Goal: Use online tool/utility: Utilize a website feature to perform a specific function

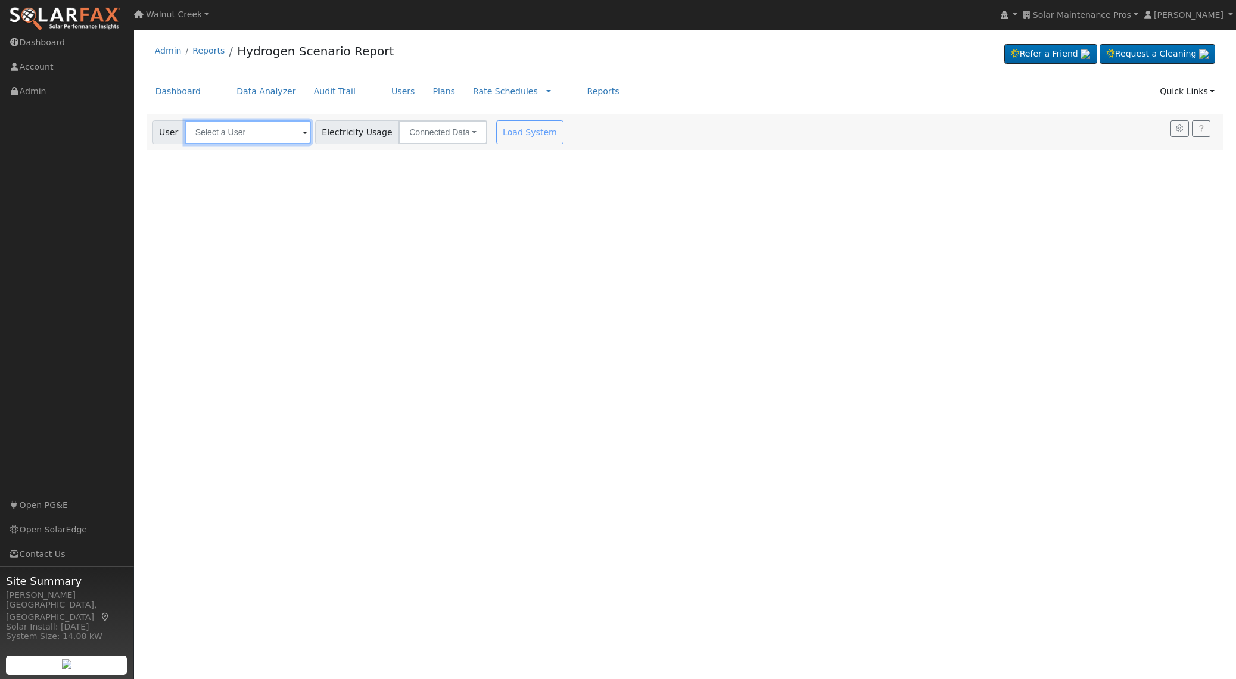
click at [250, 136] on input "text" at bounding box center [248, 132] width 126 height 24
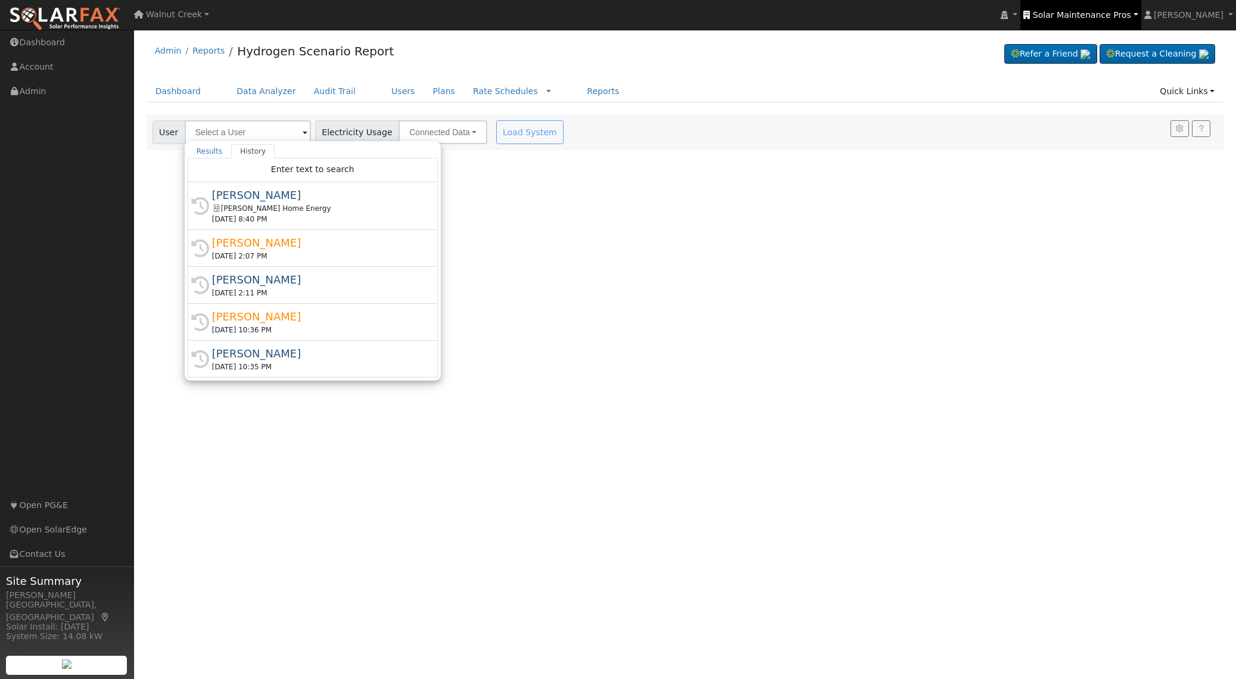
click at [1087, 14] on span "Solar Maintenance Pros" at bounding box center [1082, 15] width 98 height 10
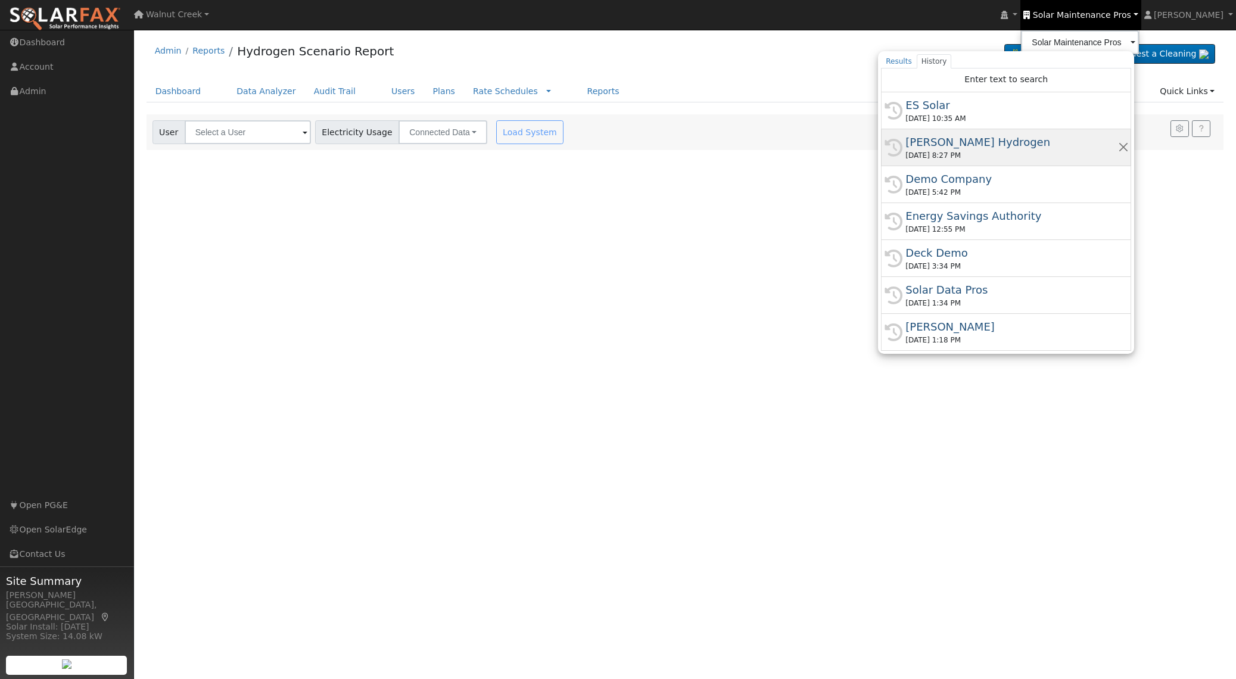
click at [1083, 138] on div "[PERSON_NAME] Hydrogen" at bounding box center [1011, 142] width 212 height 16
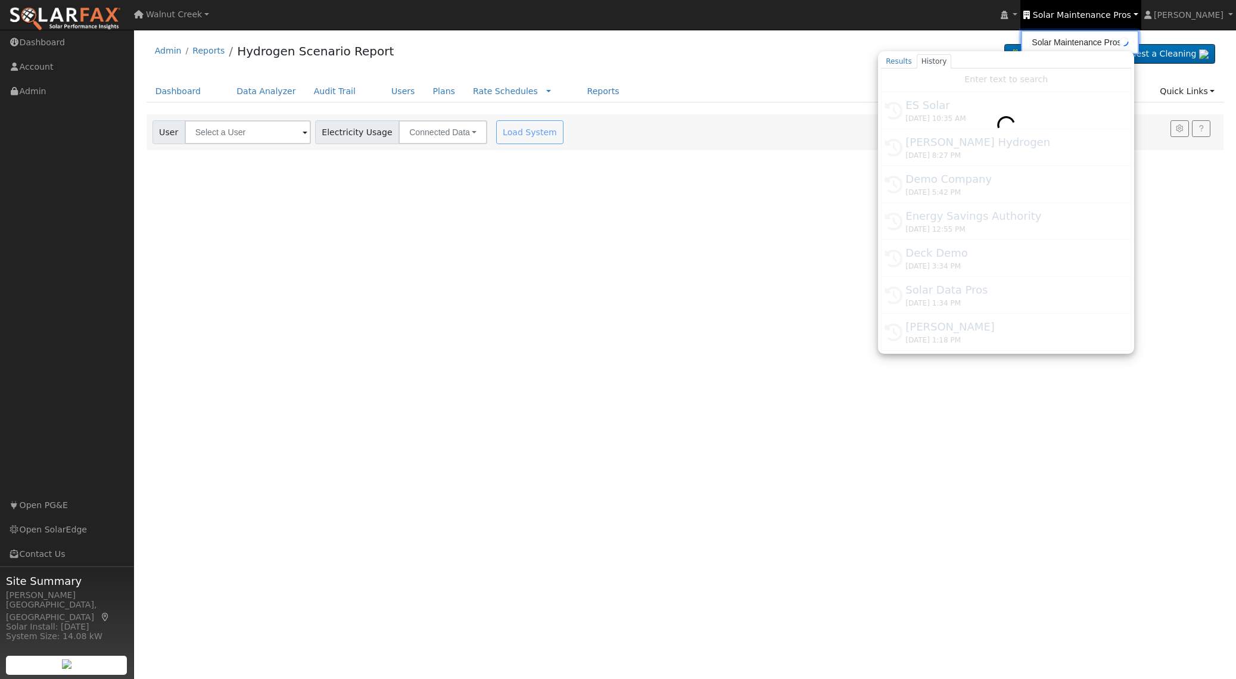
type input "[PERSON_NAME] Hydrogen"
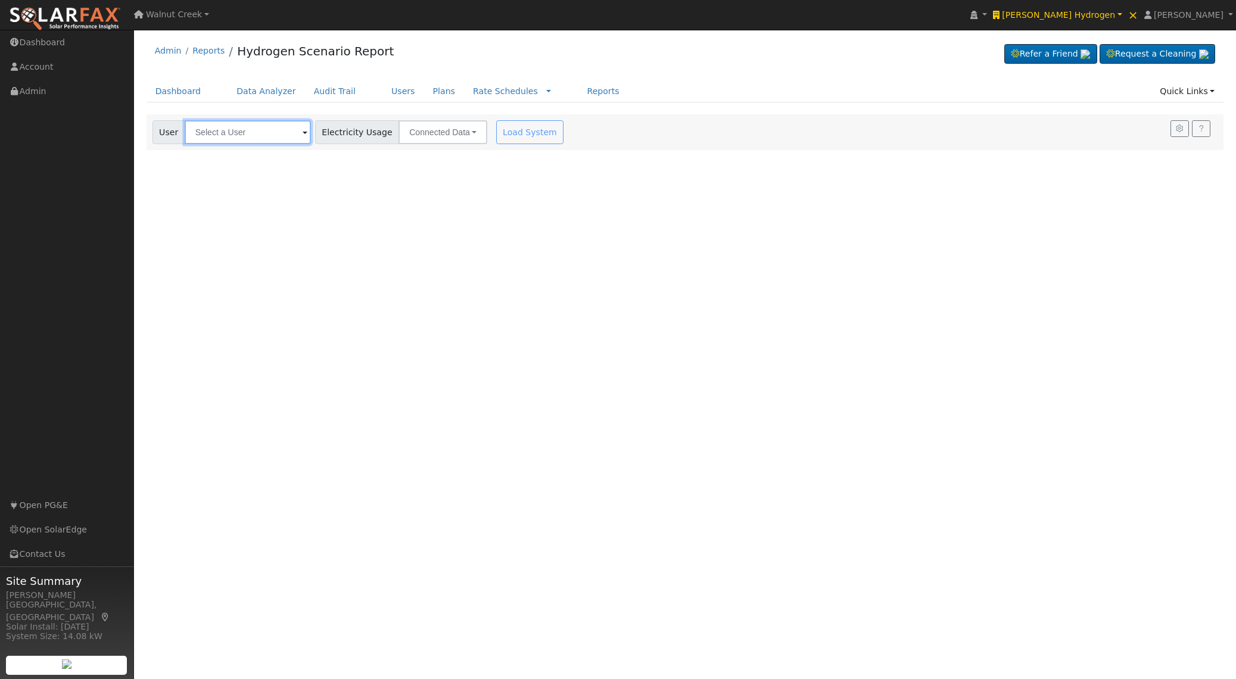
click at [266, 132] on input "text" at bounding box center [248, 132] width 126 height 24
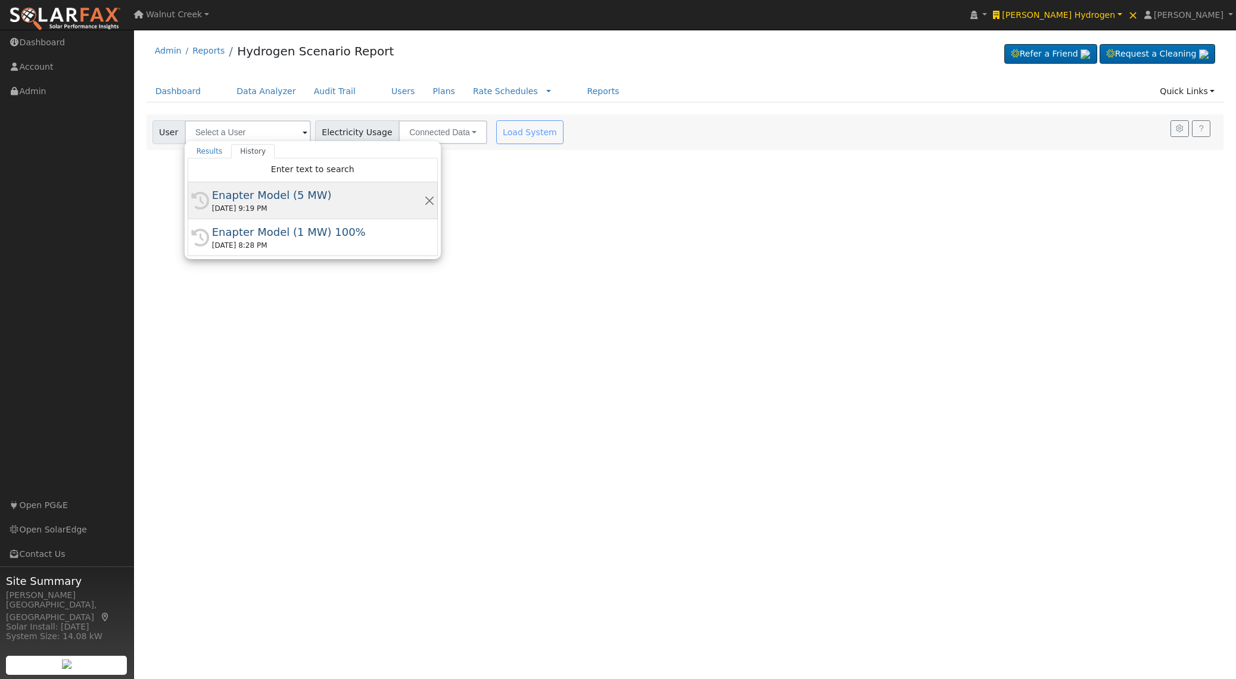
click at [366, 203] on div "[DATE] 9:19 PM" at bounding box center [318, 208] width 212 height 11
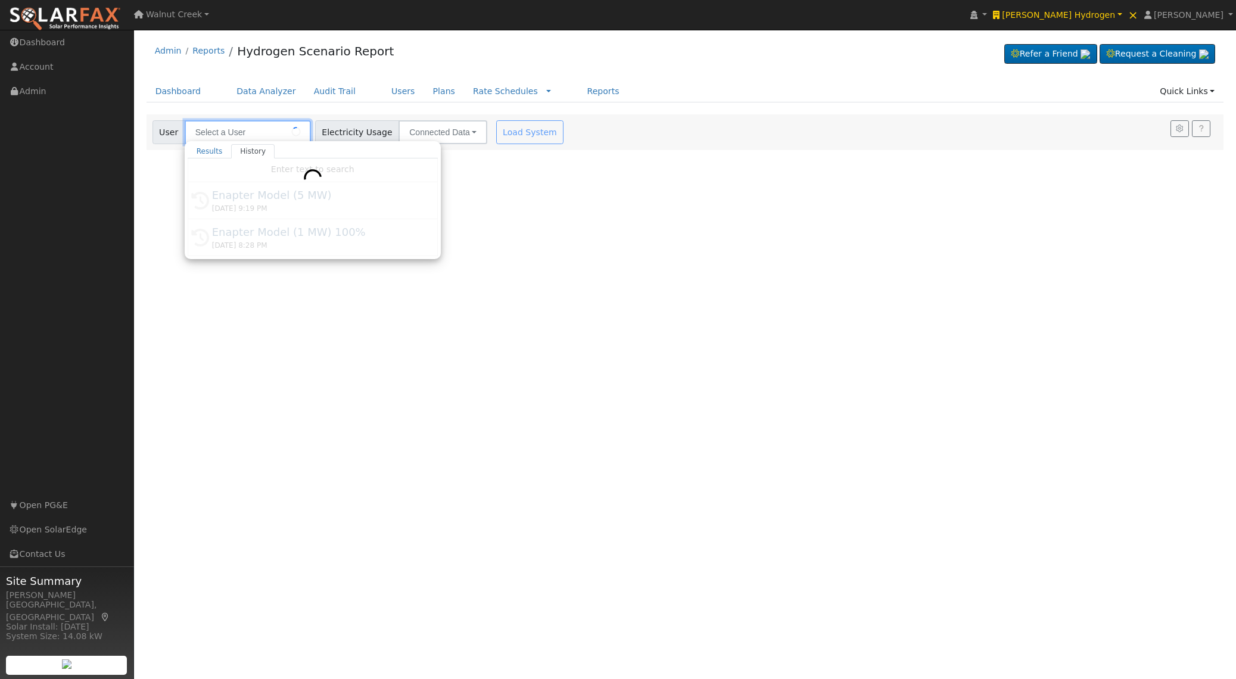
type input "Enapter Model (5 MW)"
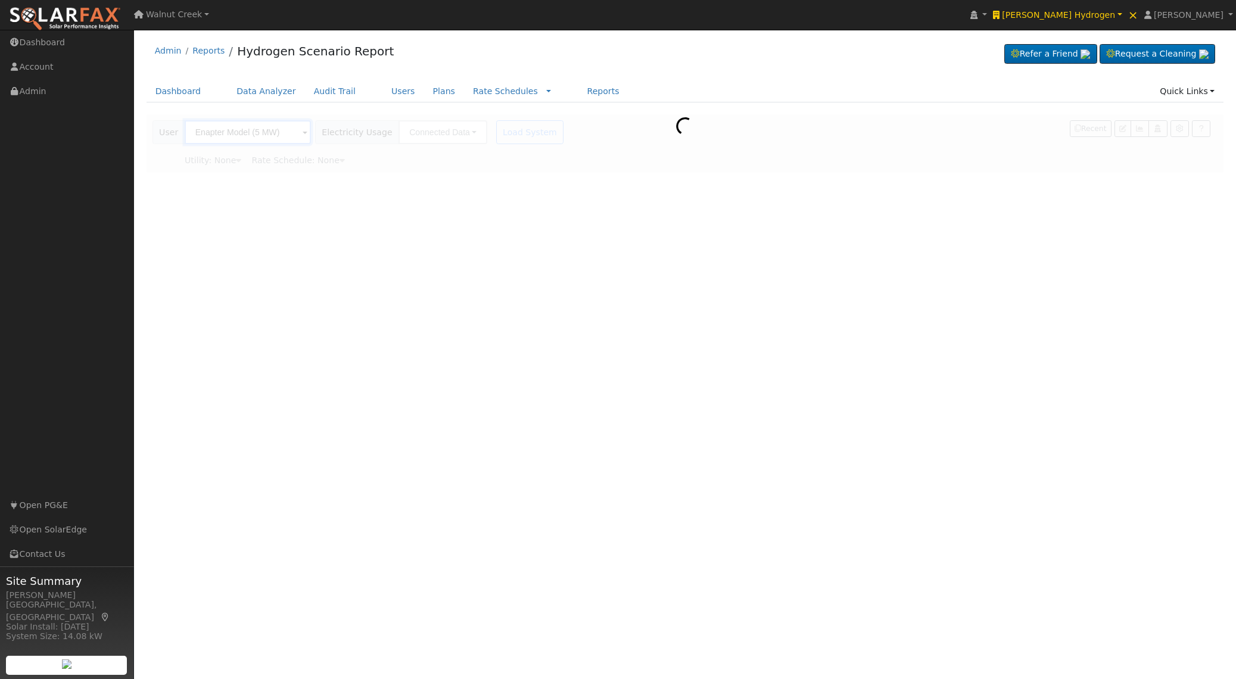
type input "Pacific Gas & Electric"
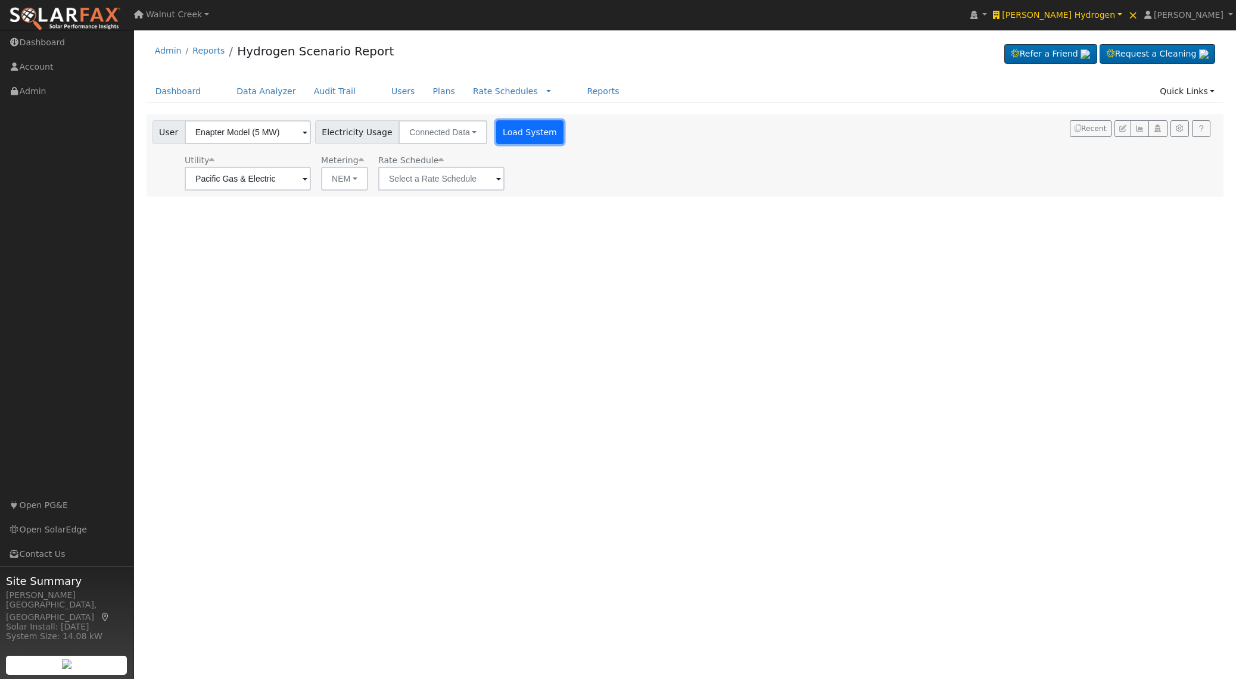
click at [503, 132] on button "Load System" at bounding box center [530, 132] width 68 height 24
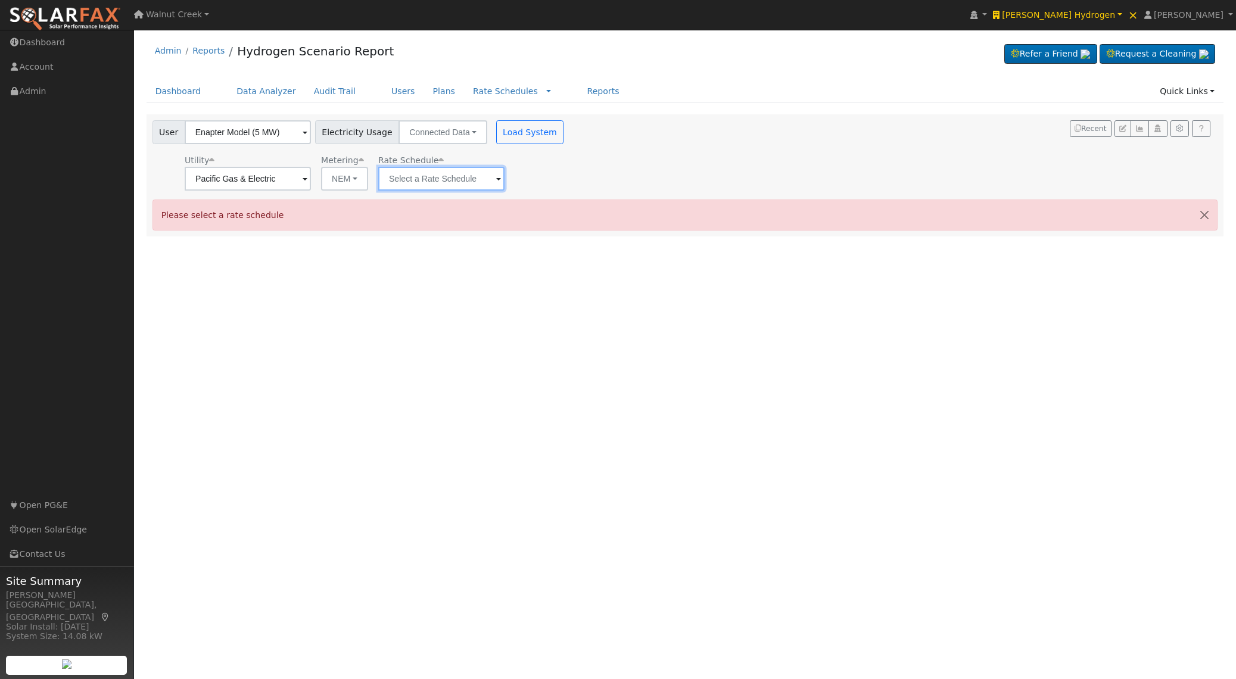
click at [447, 183] on input "text" at bounding box center [441, 179] width 126 height 24
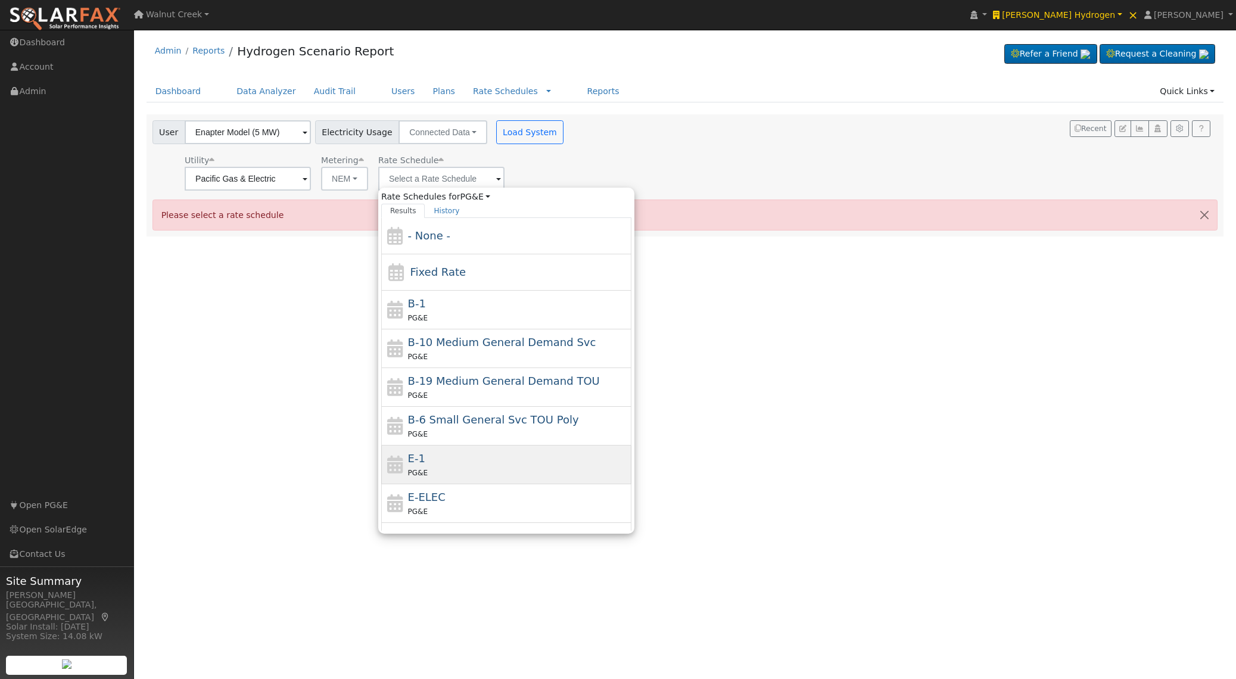
click at [475, 461] on div "E-1 PG&E" at bounding box center [518, 464] width 221 height 29
type input "E-1"
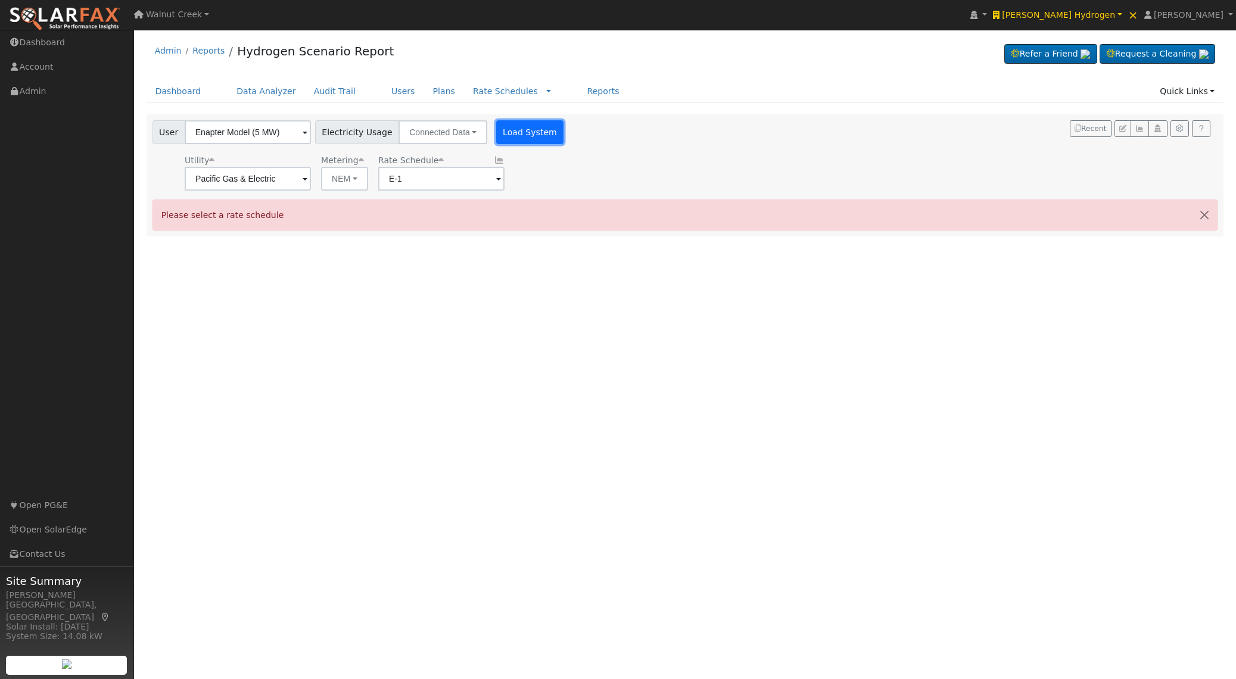
click at [504, 133] on button "Load System" at bounding box center [530, 132] width 68 height 24
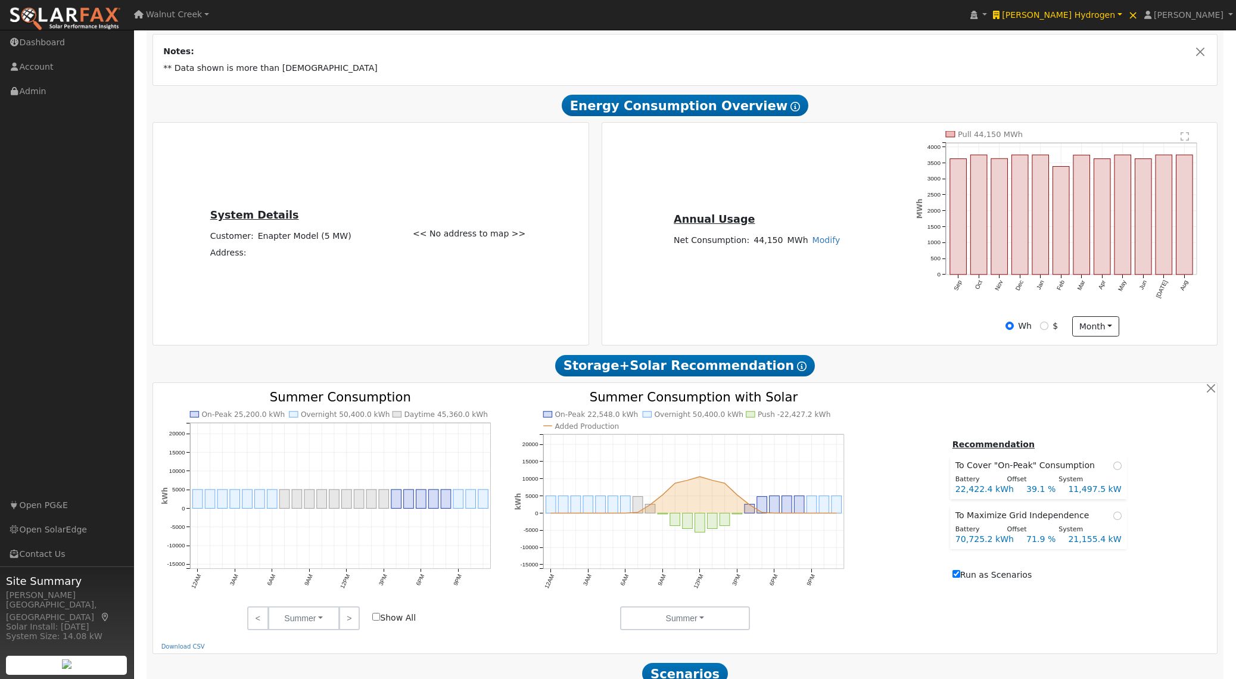
scroll to position [206, 0]
click at [907, 269] on div "Annual Usage Net Consumption: 44,150 MWh Modify Add Consumption Add Electric Ve…" at bounding box center [909, 234] width 611 height 205
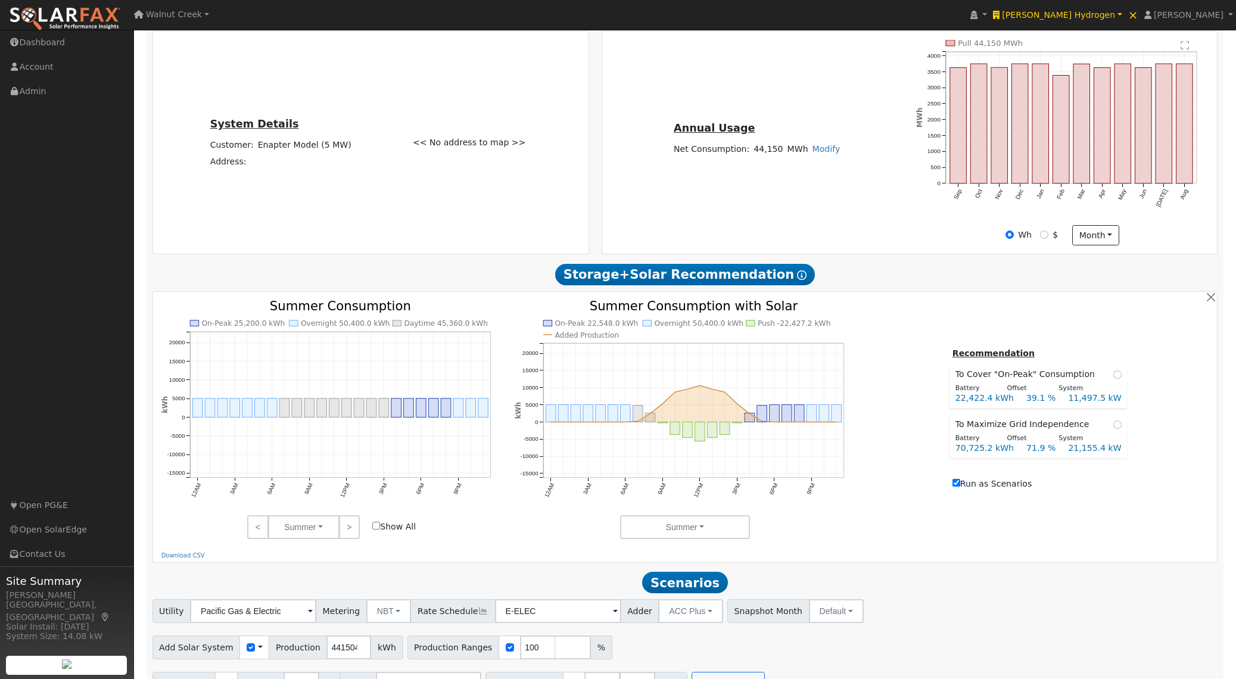
scroll to position [332, 0]
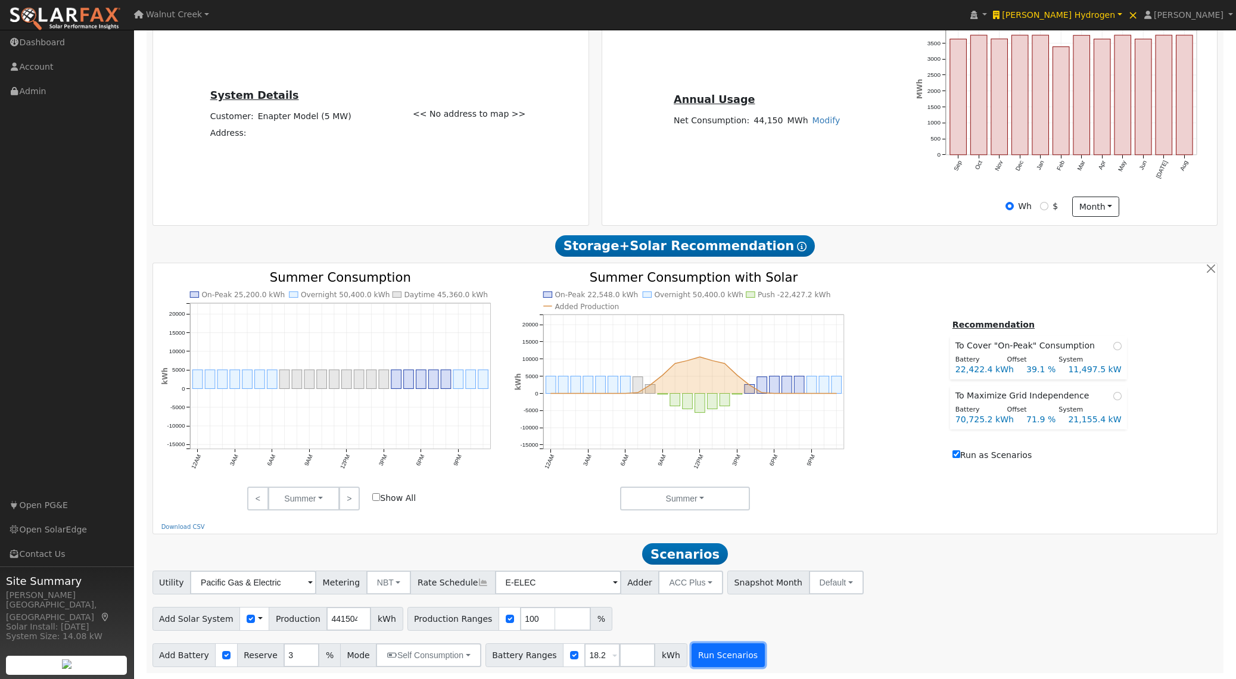
click at [723, 653] on button "Run Scenarios" at bounding box center [727, 655] width 73 height 24
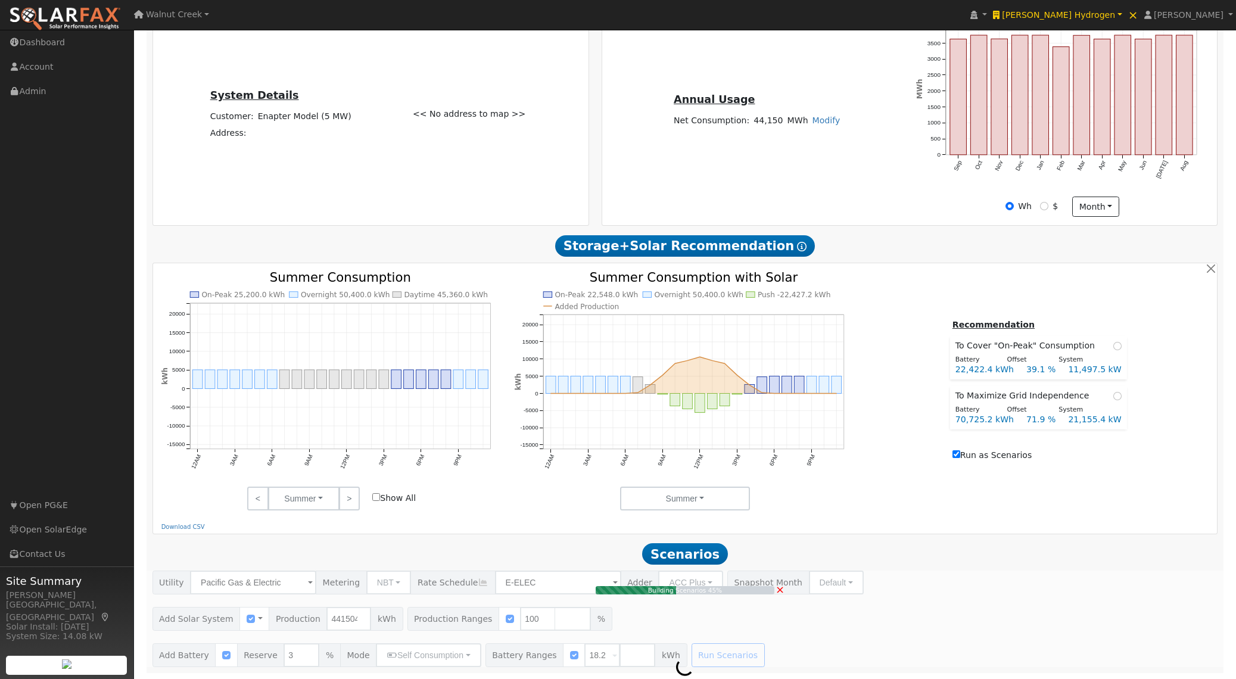
click at [1048, 204] on div "$" at bounding box center [1049, 206] width 18 height 13
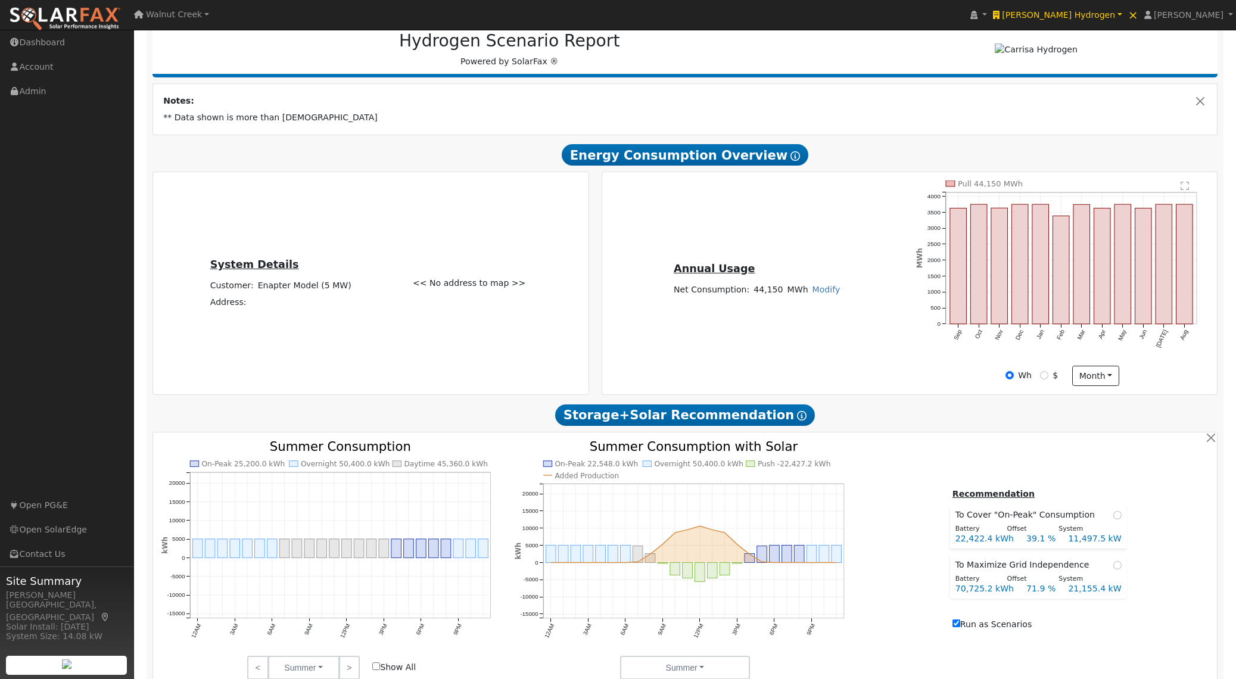
scroll to position [142, 0]
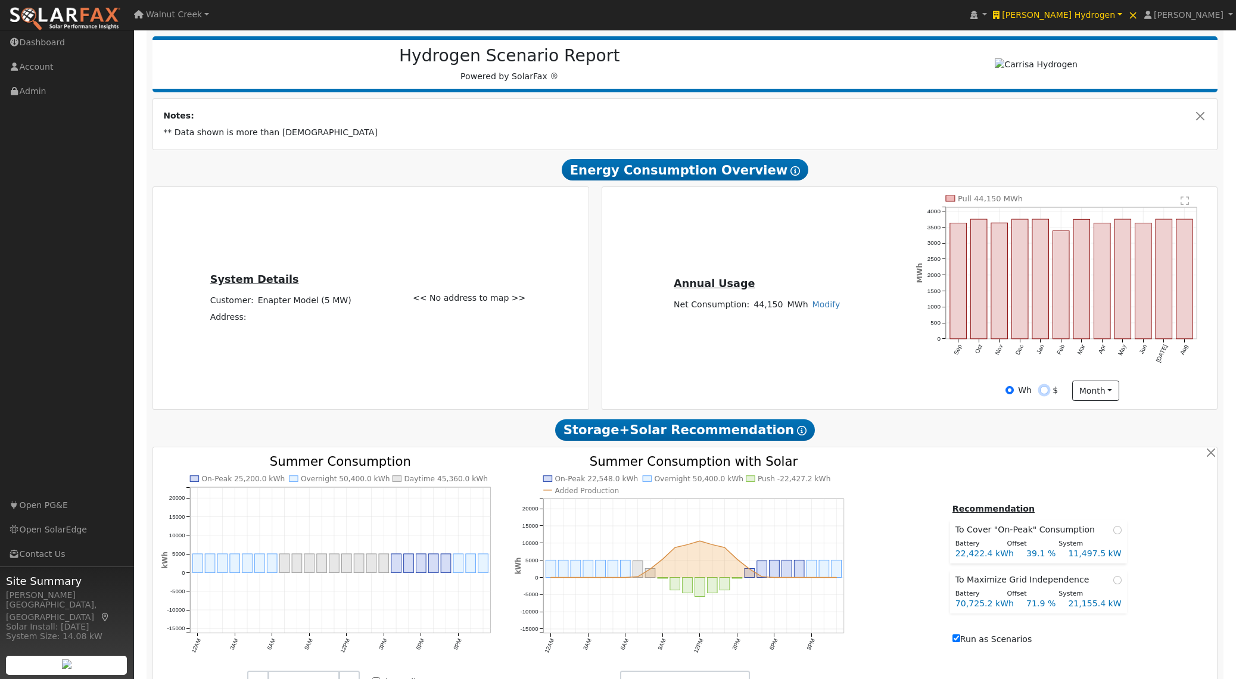
click at [1044, 394] on input "$" at bounding box center [1044, 390] width 8 height 8
radio input "true"
radio input "false"
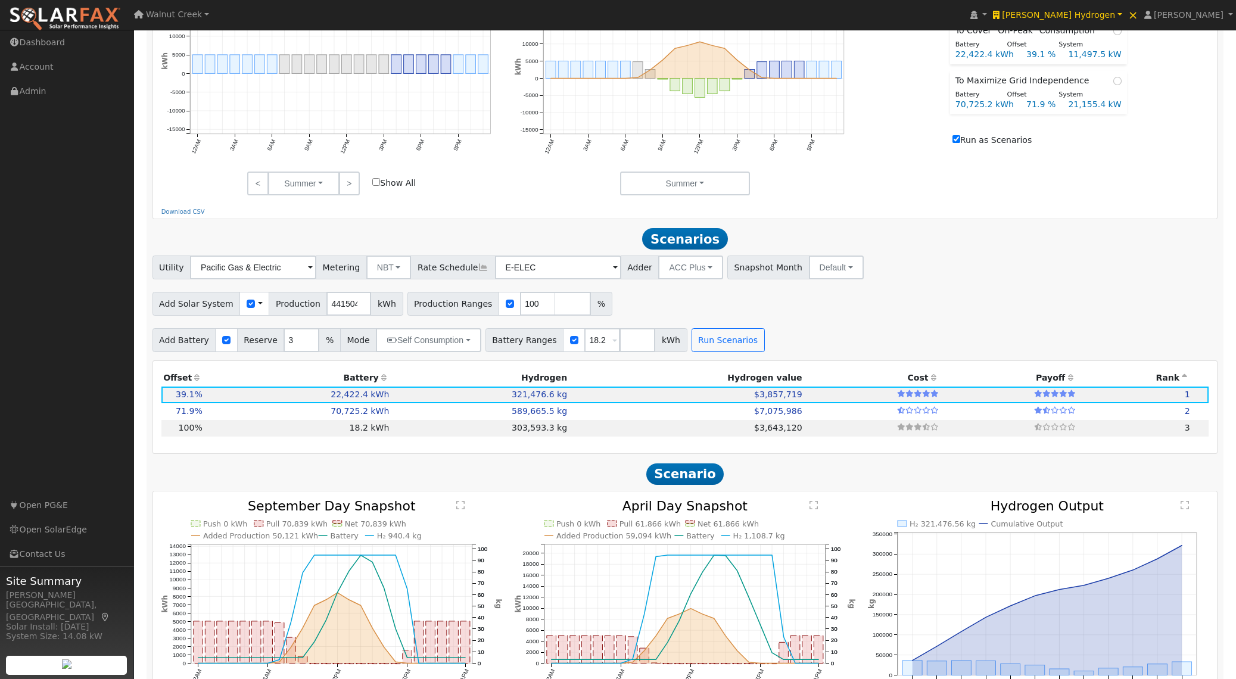
scroll to position [643, 0]
